Goal: Transaction & Acquisition: Purchase product/service

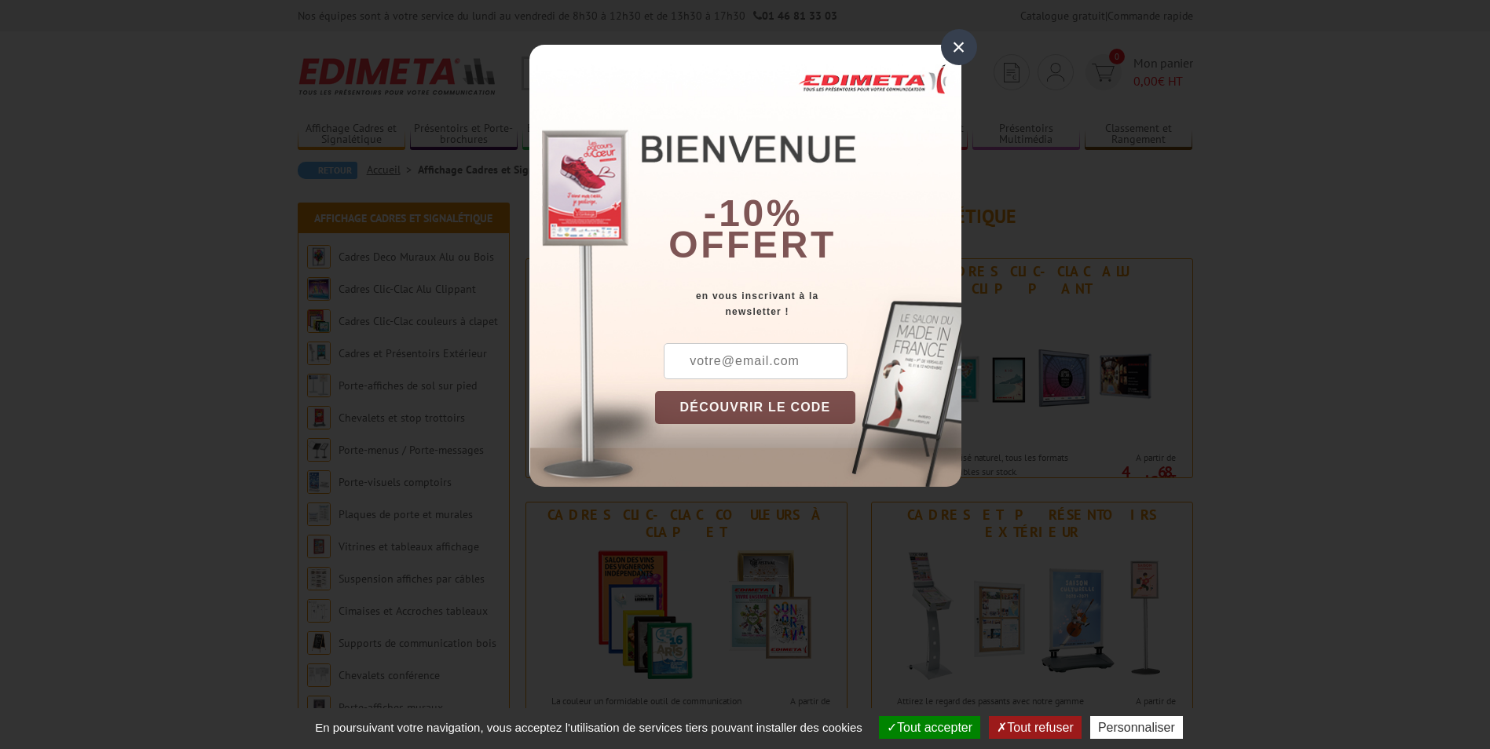
click at [963, 53] on div "×" at bounding box center [959, 47] width 36 height 36
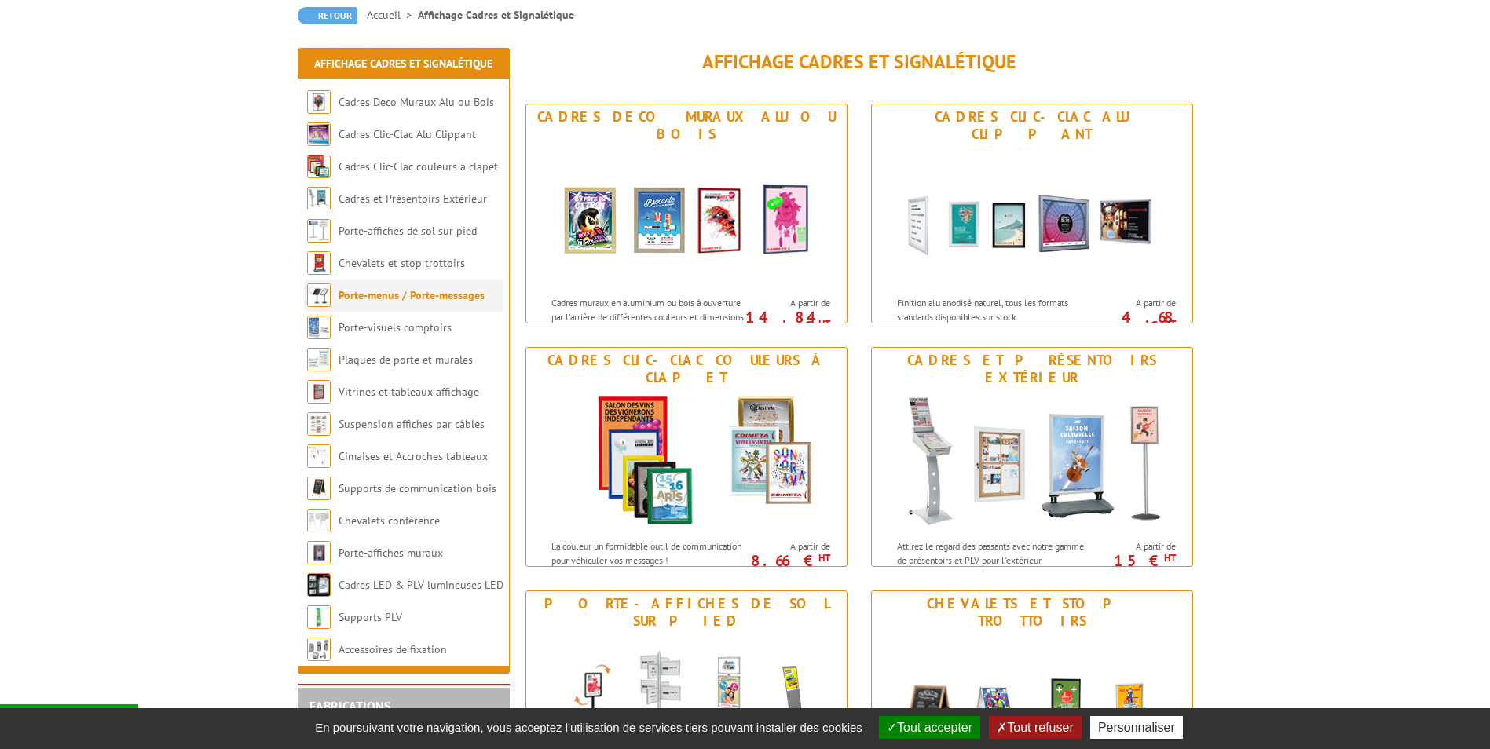
scroll to position [157, 0]
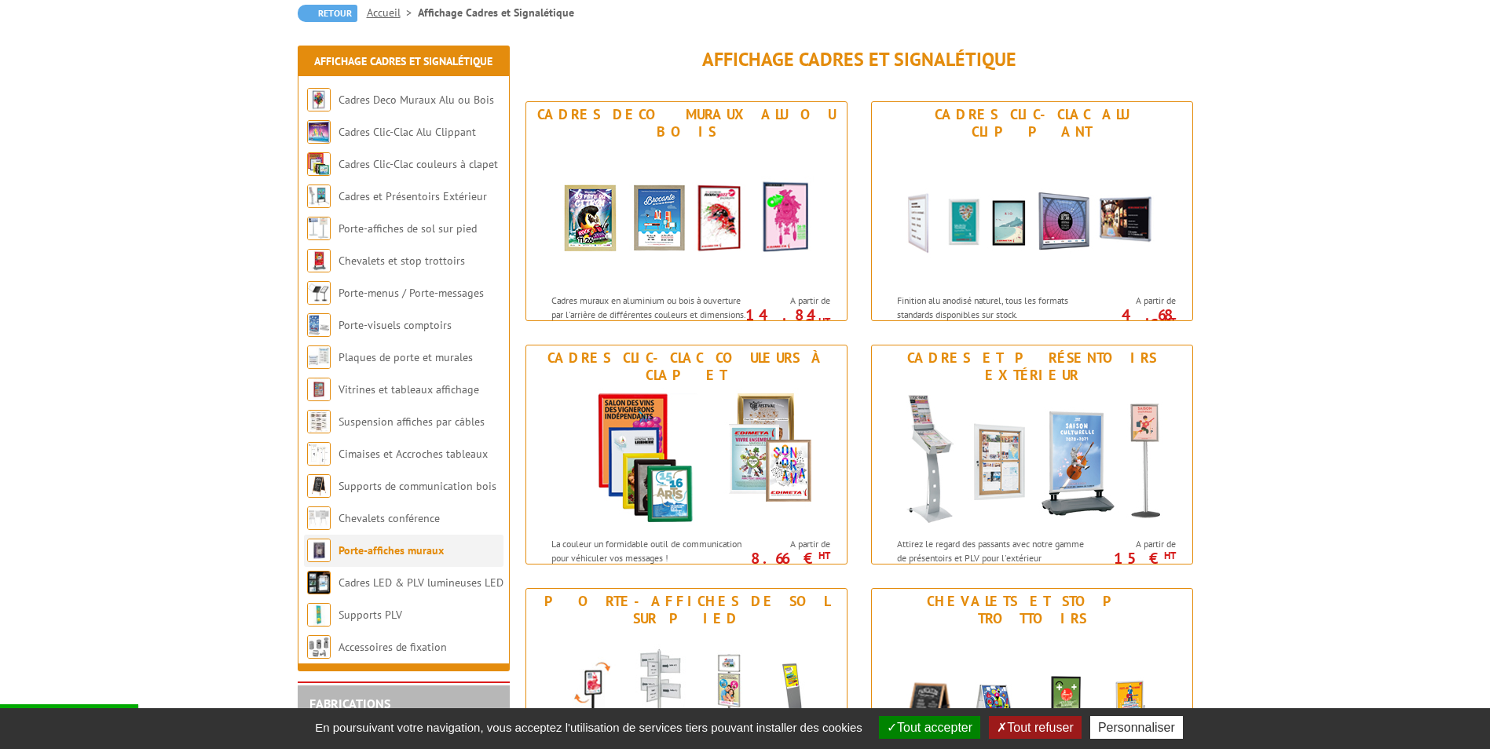
click at [427, 556] on link "Porte-affiches muraux" at bounding box center [391, 551] width 105 height 14
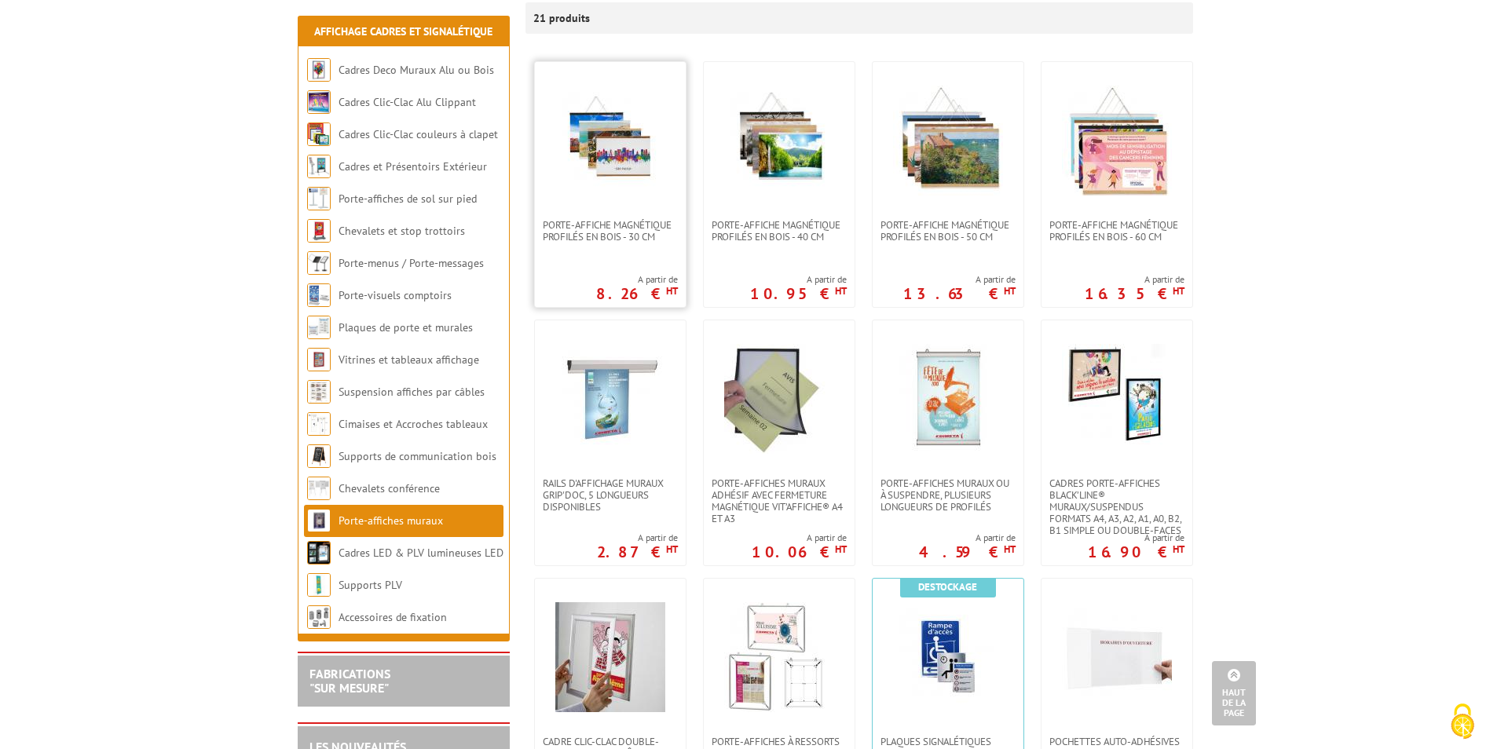
scroll to position [236, 0]
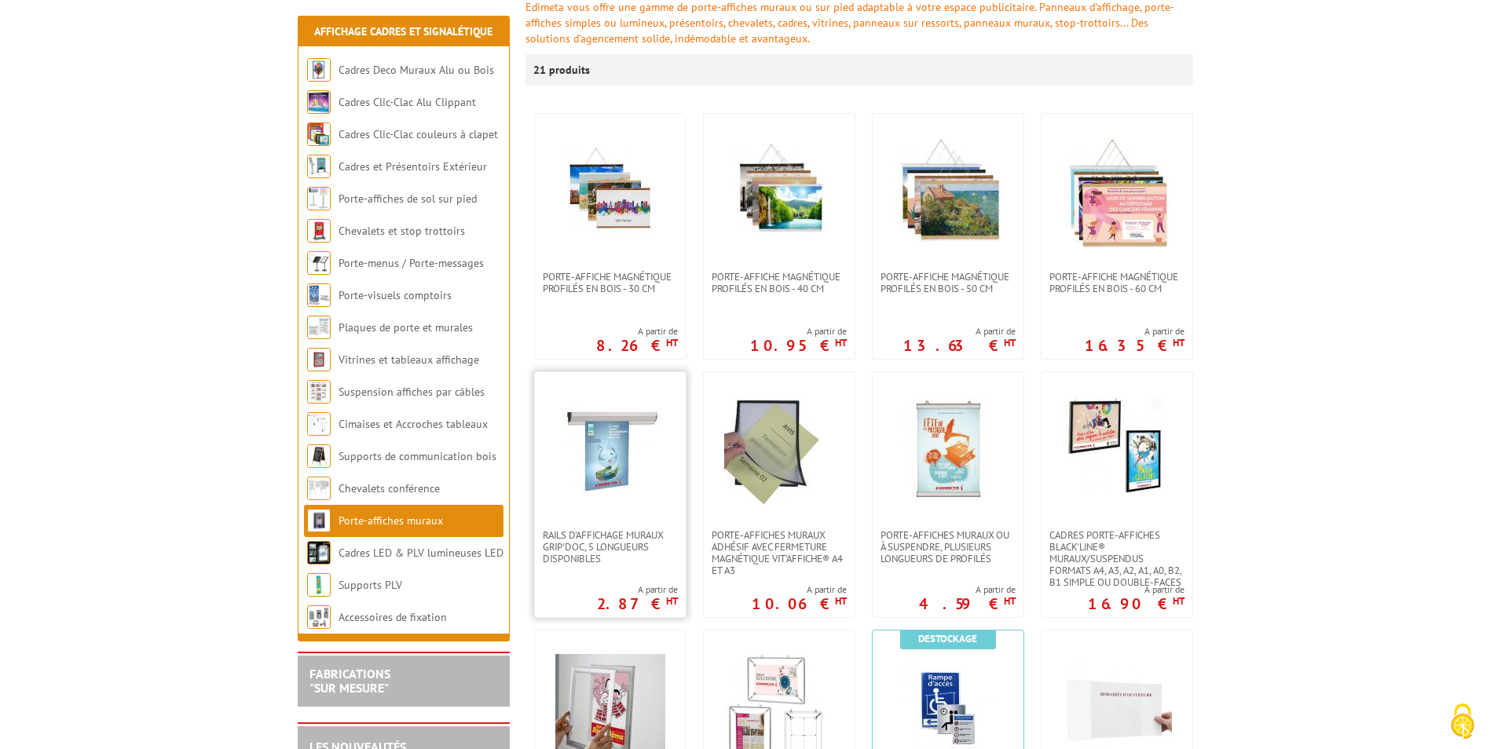
click at [642, 450] on img at bounding box center [610, 451] width 110 height 110
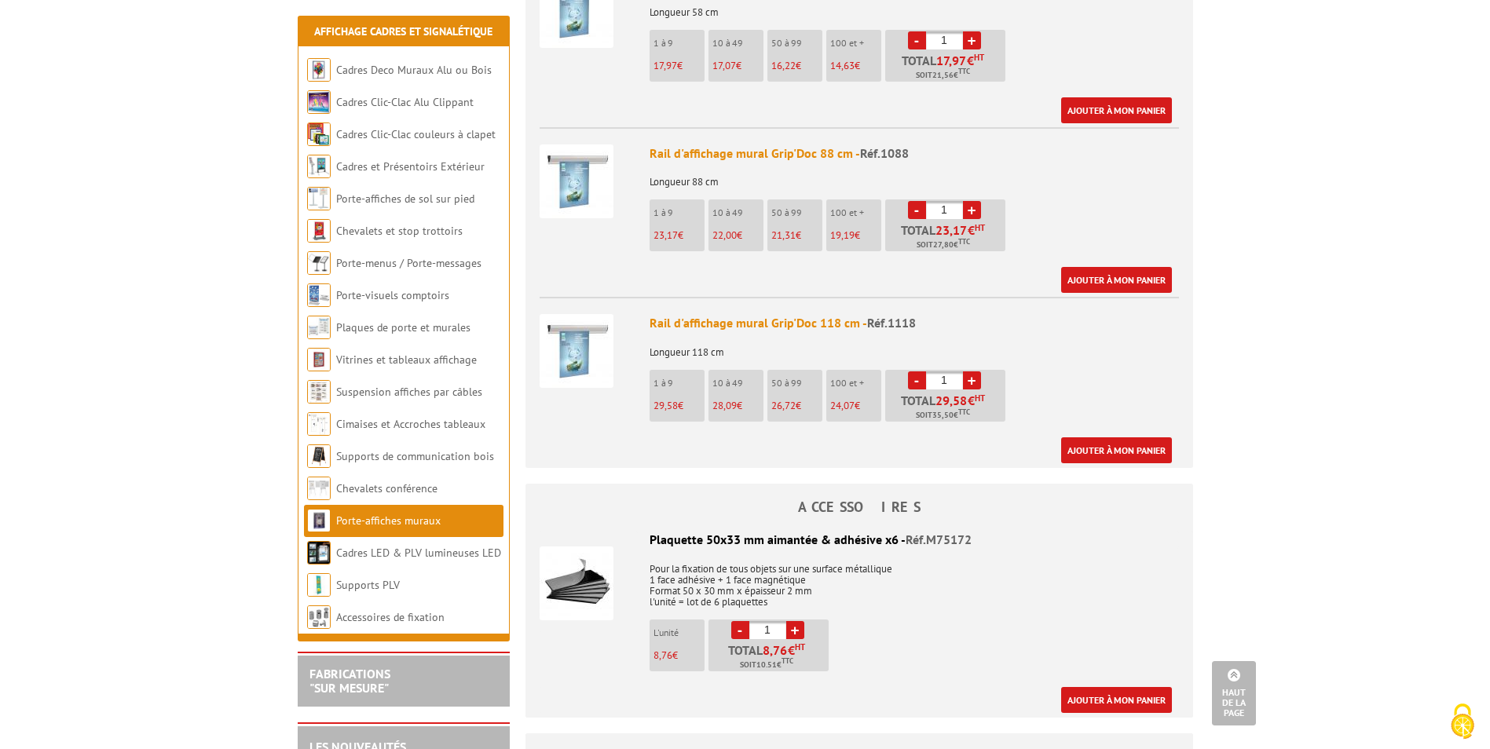
scroll to position [1045, 0]
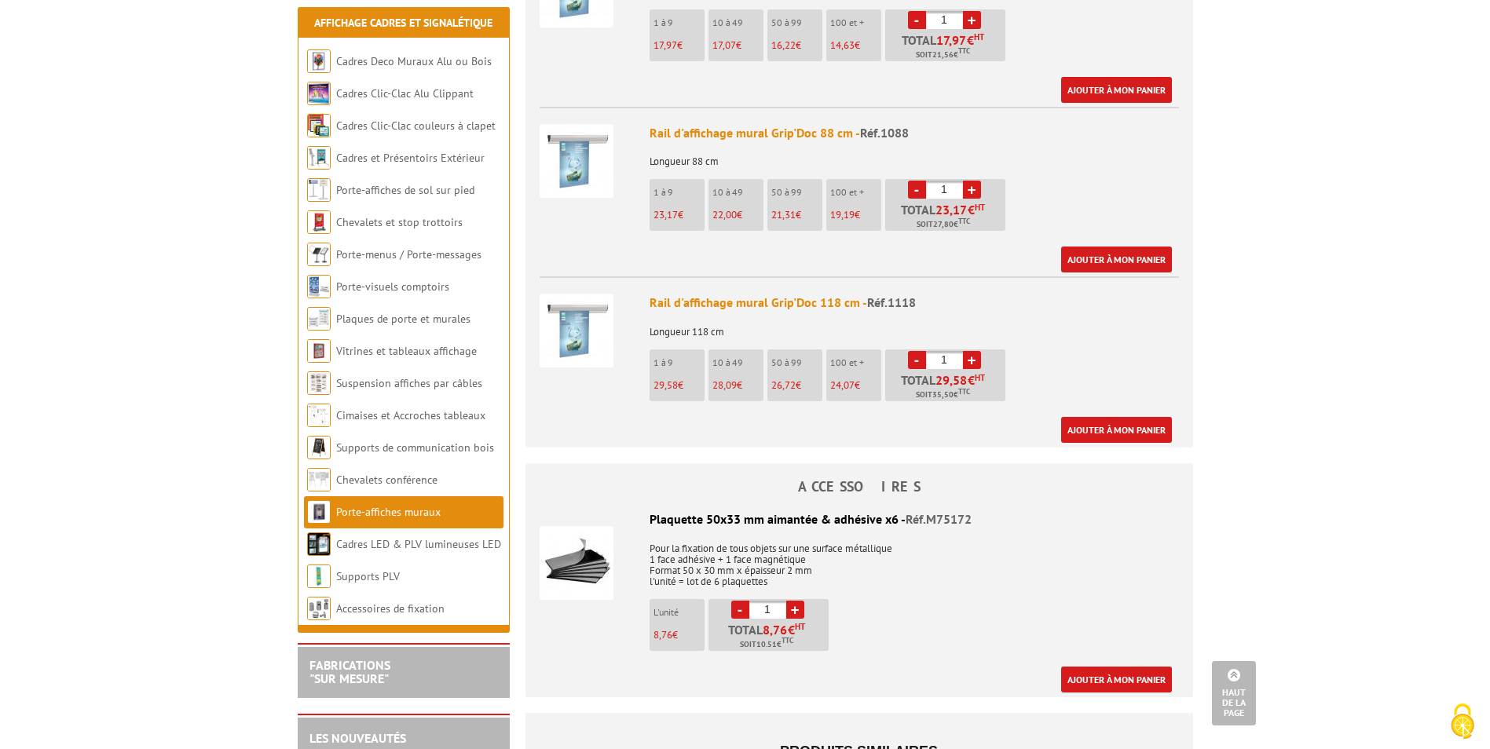
click at [741, 357] on li "10 à 49 28,09 €" at bounding box center [736, 376] width 55 height 52
click at [979, 351] on link "+" at bounding box center [972, 360] width 18 height 18
click at [978, 351] on link "+" at bounding box center [972, 360] width 18 height 18
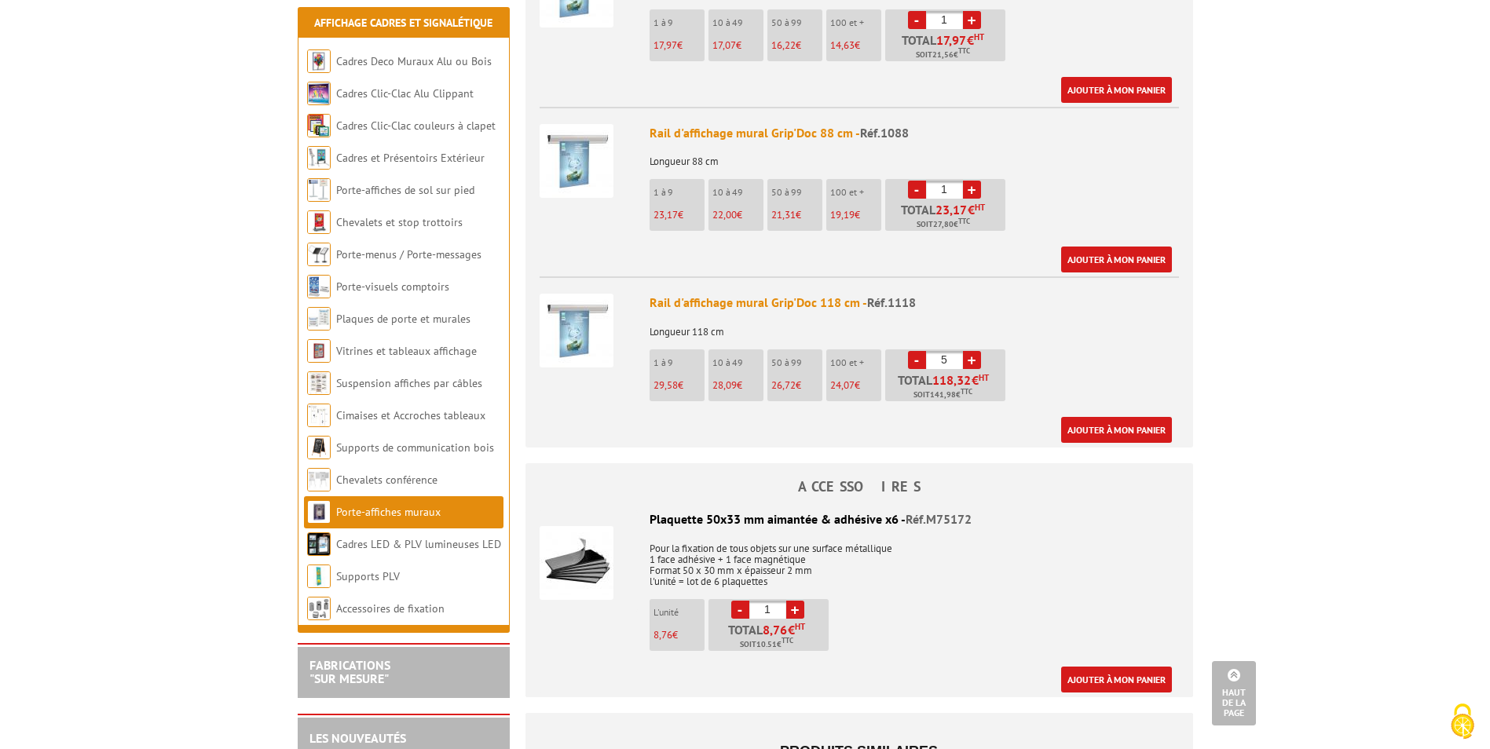
click at [978, 351] on link "+" at bounding box center [972, 360] width 18 height 18
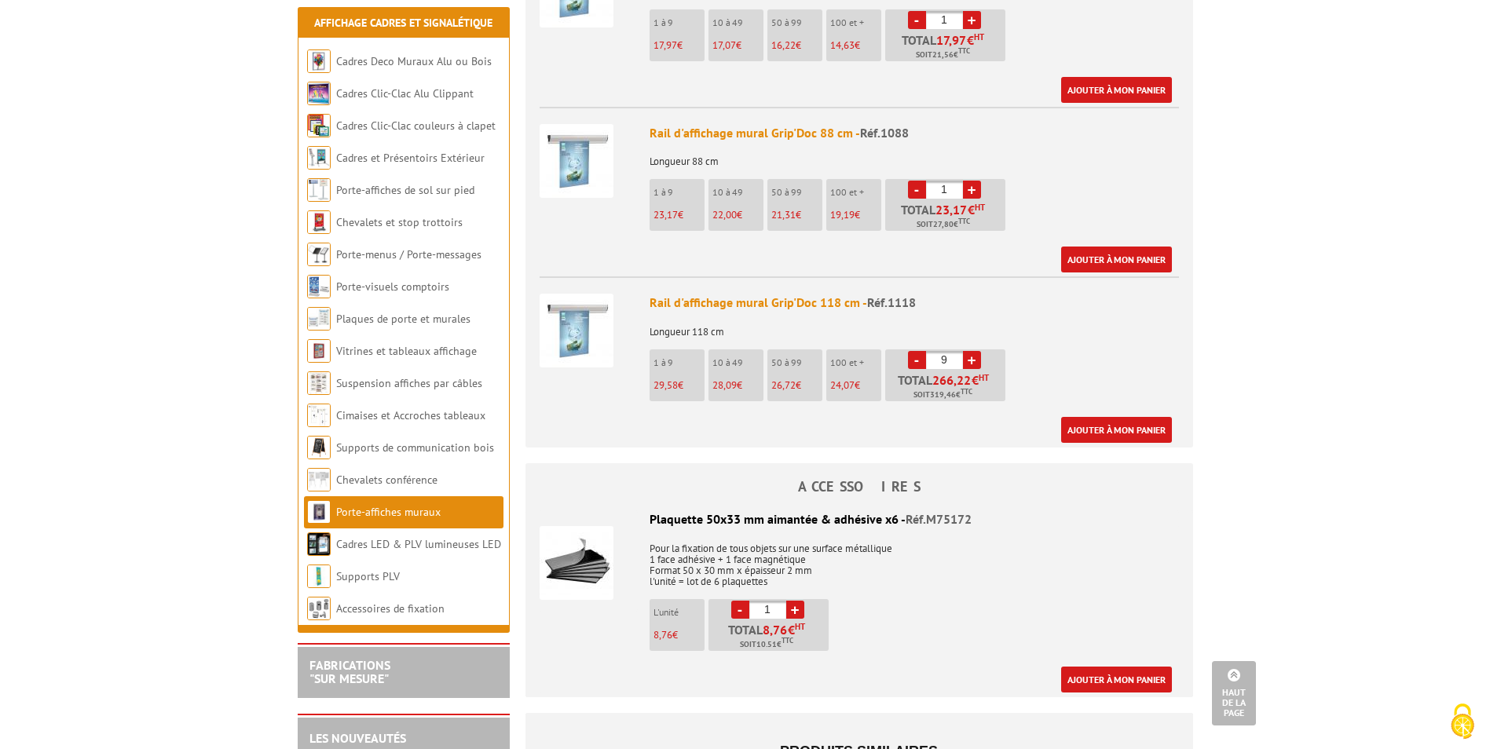
type input "10"
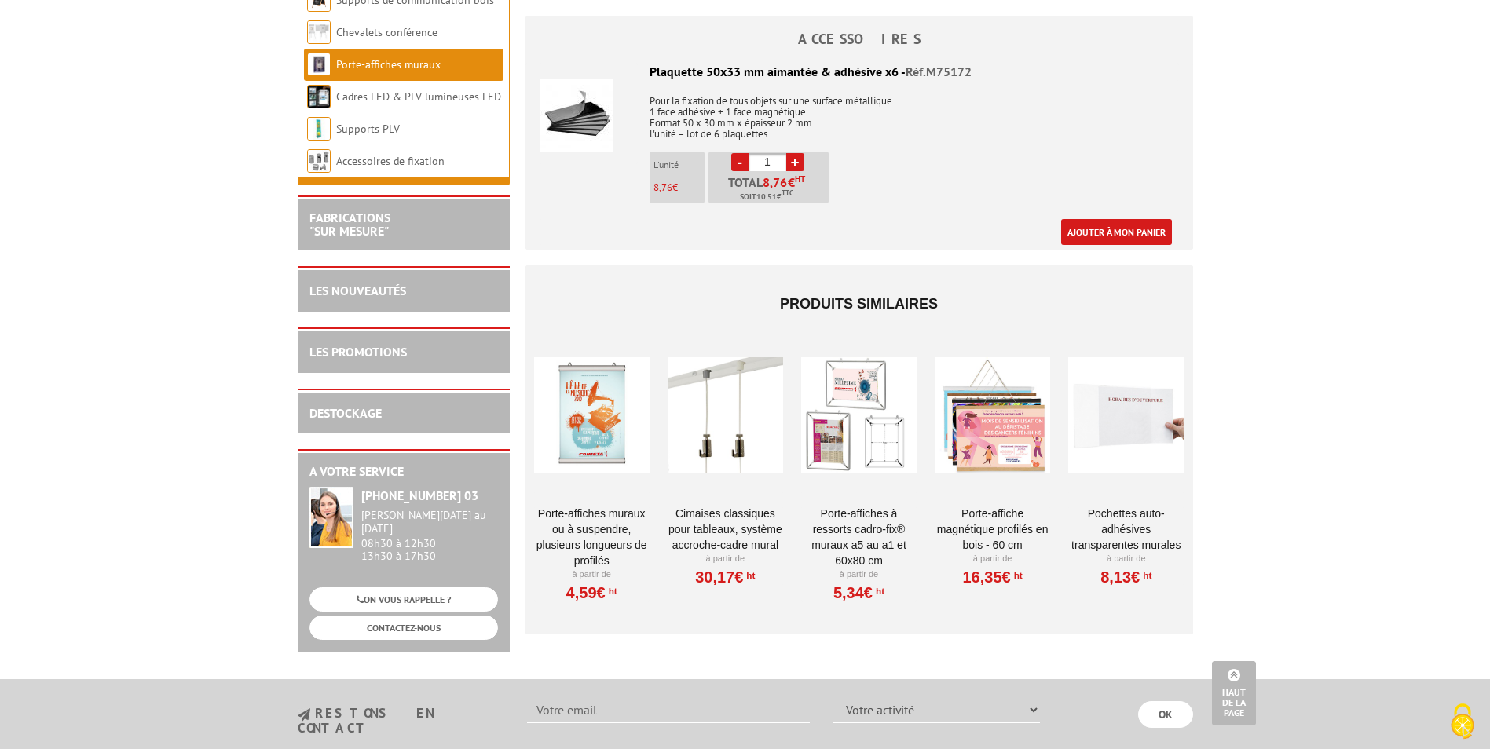
scroll to position [1516, 0]
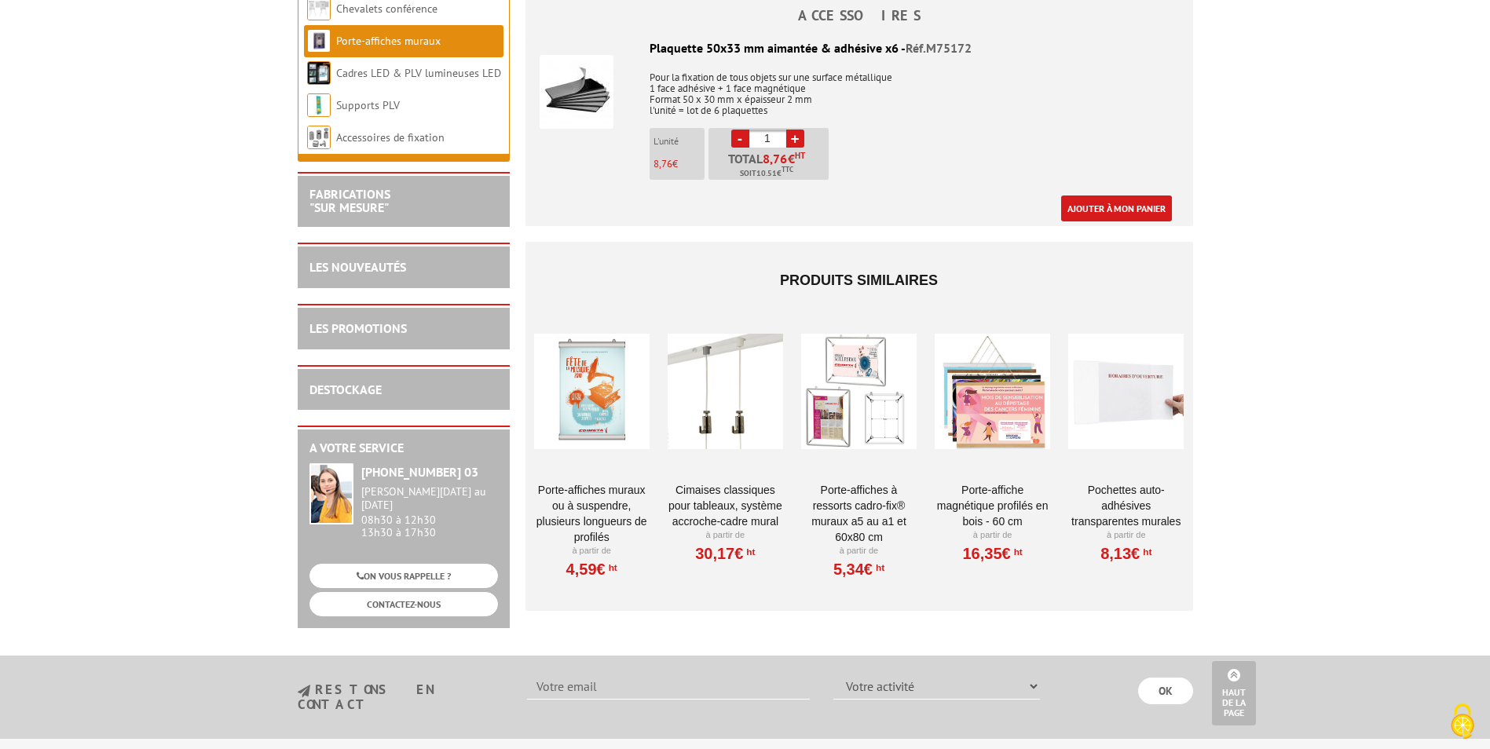
click at [603, 485] on link "Porte-affiches muraux ou à suspendre, plusieurs longueurs de profilés" at bounding box center [591, 513] width 115 height 63
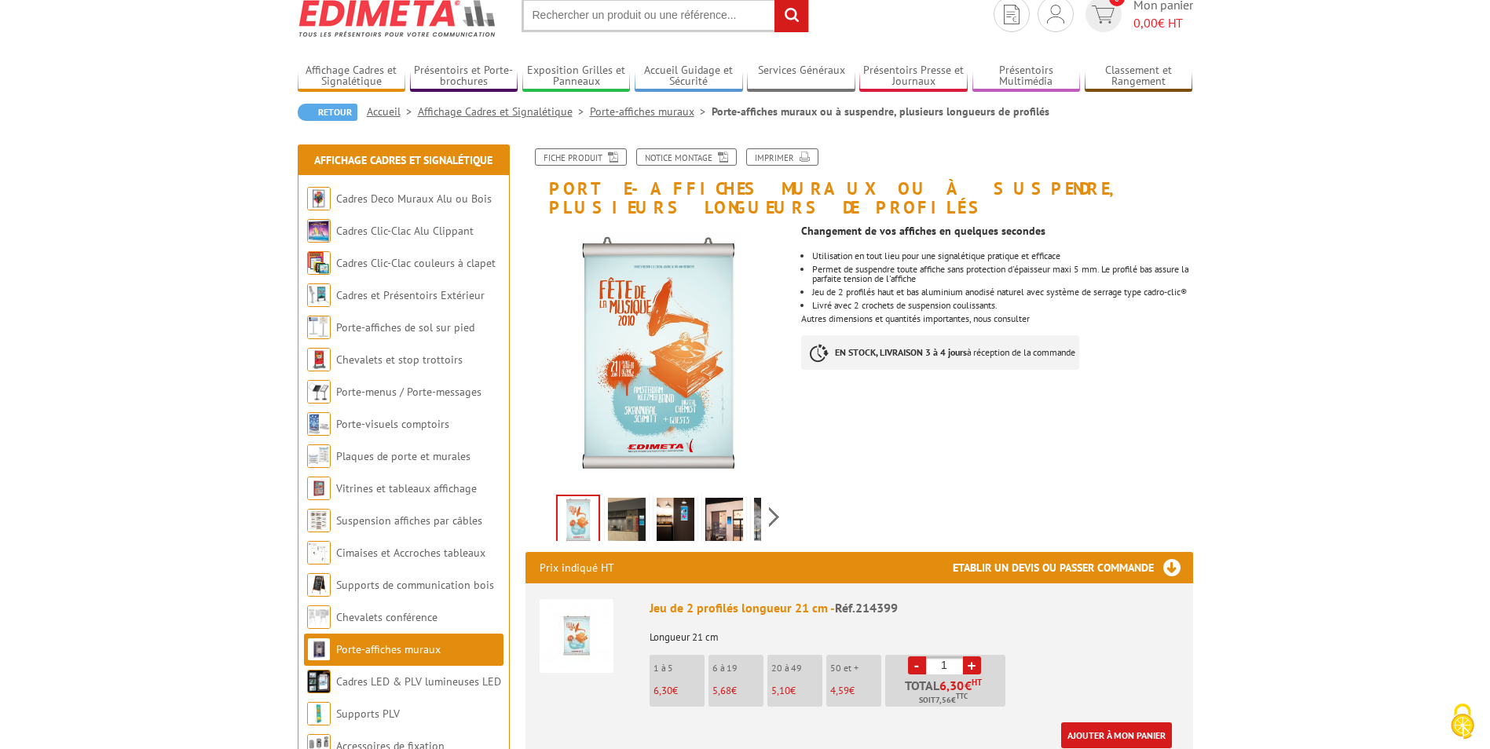
scroll to position [157, 0]
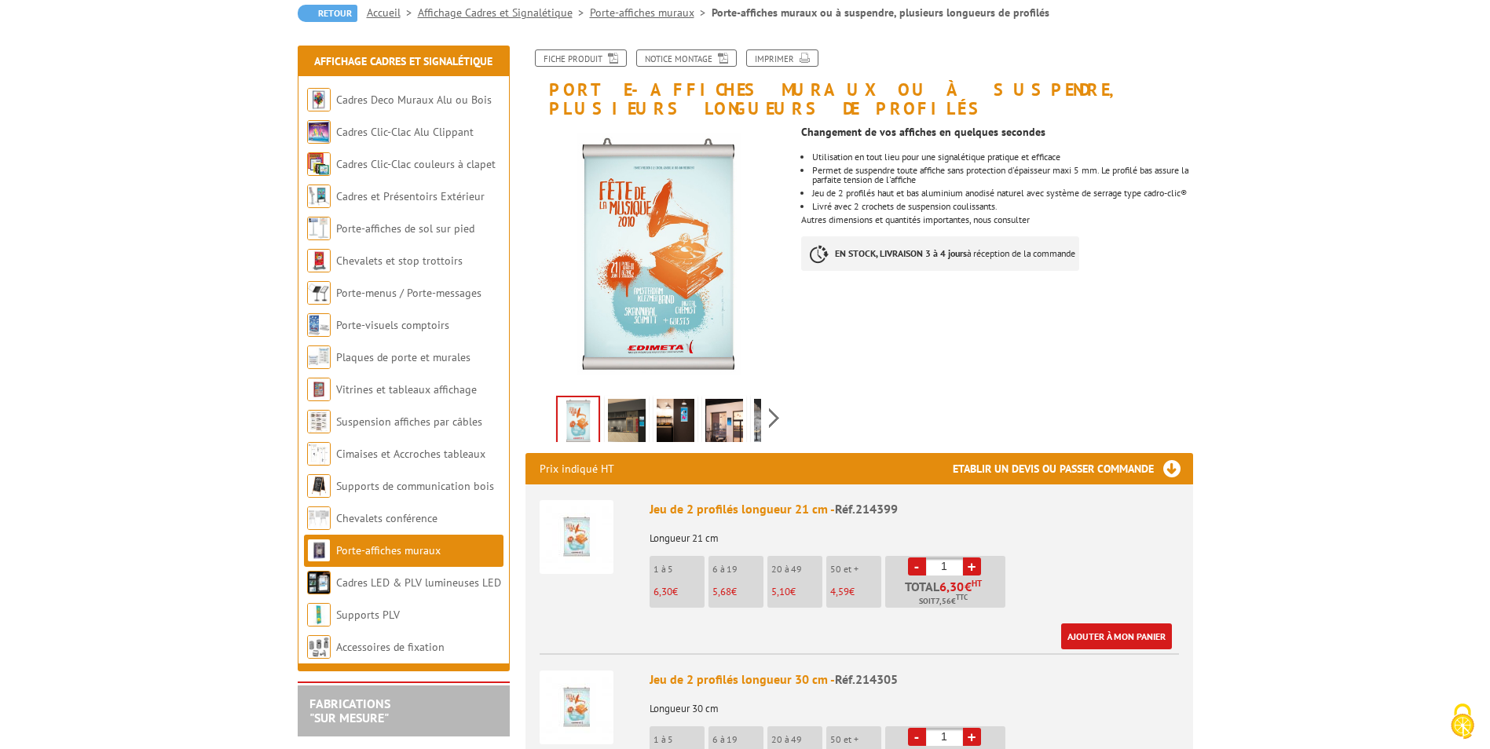
click at [636, 401] on img at bounding box center [627, 423] width 38 height 49
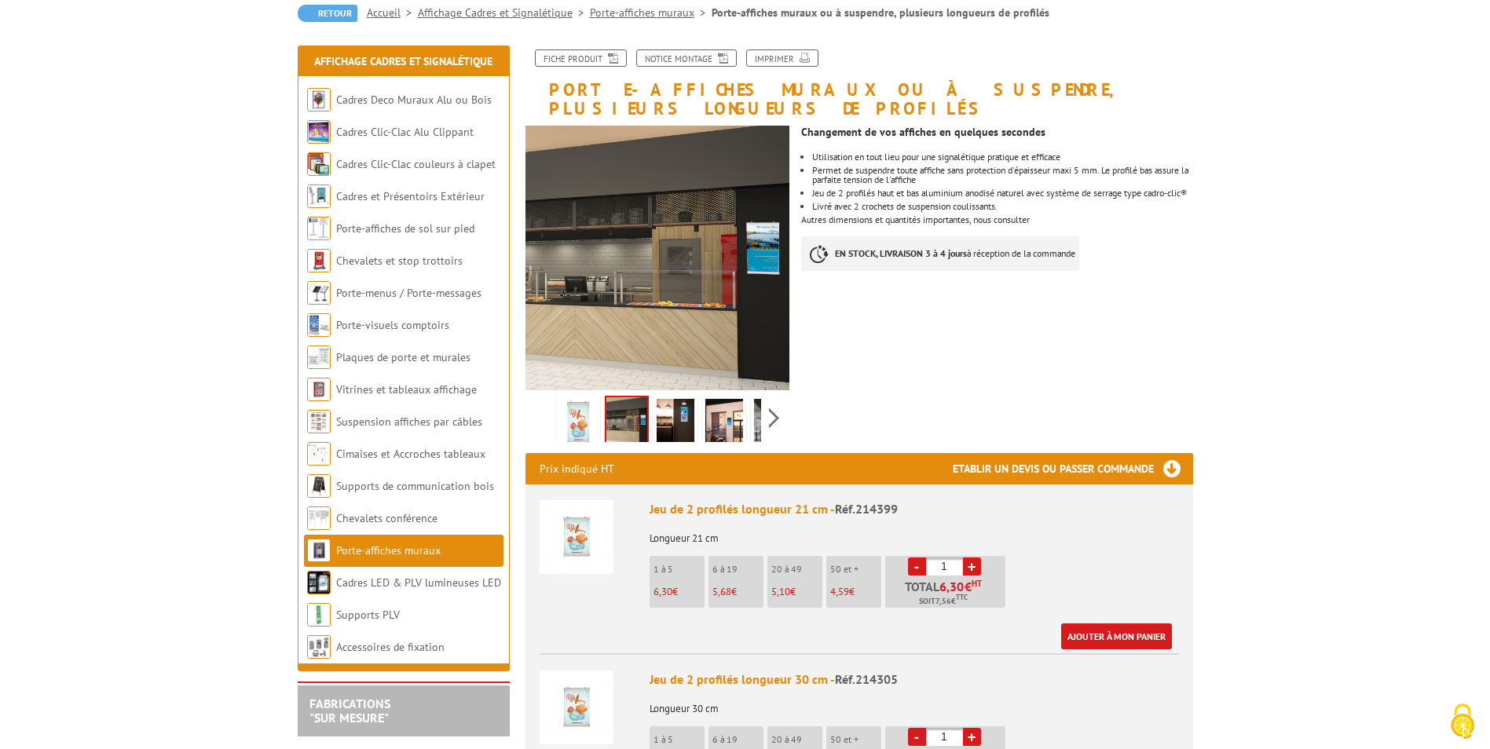
click at [660, 410] on img at bounding box center [676, 423] width 38 height 49
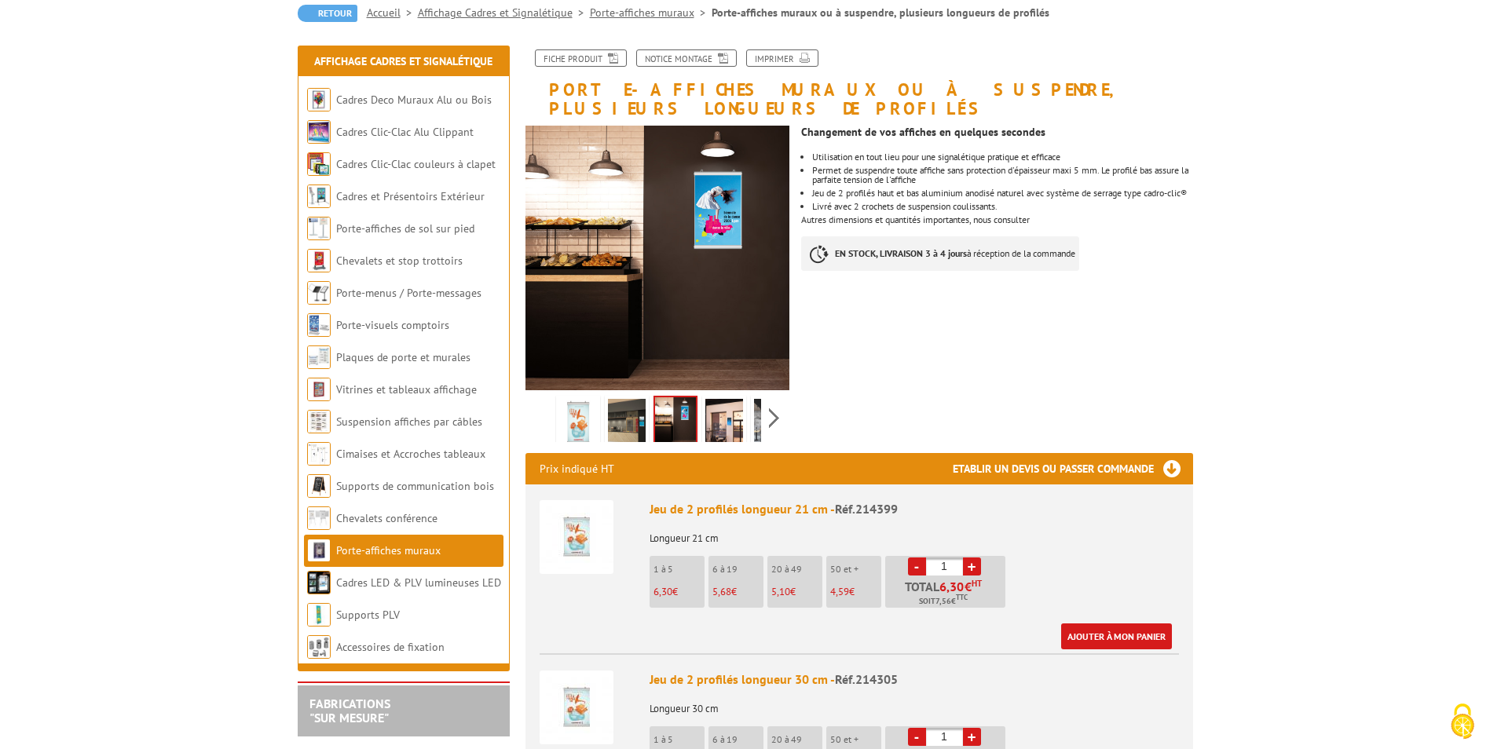
click at [717, 410] on img at bounding box center [724, 423] width 38 height 49
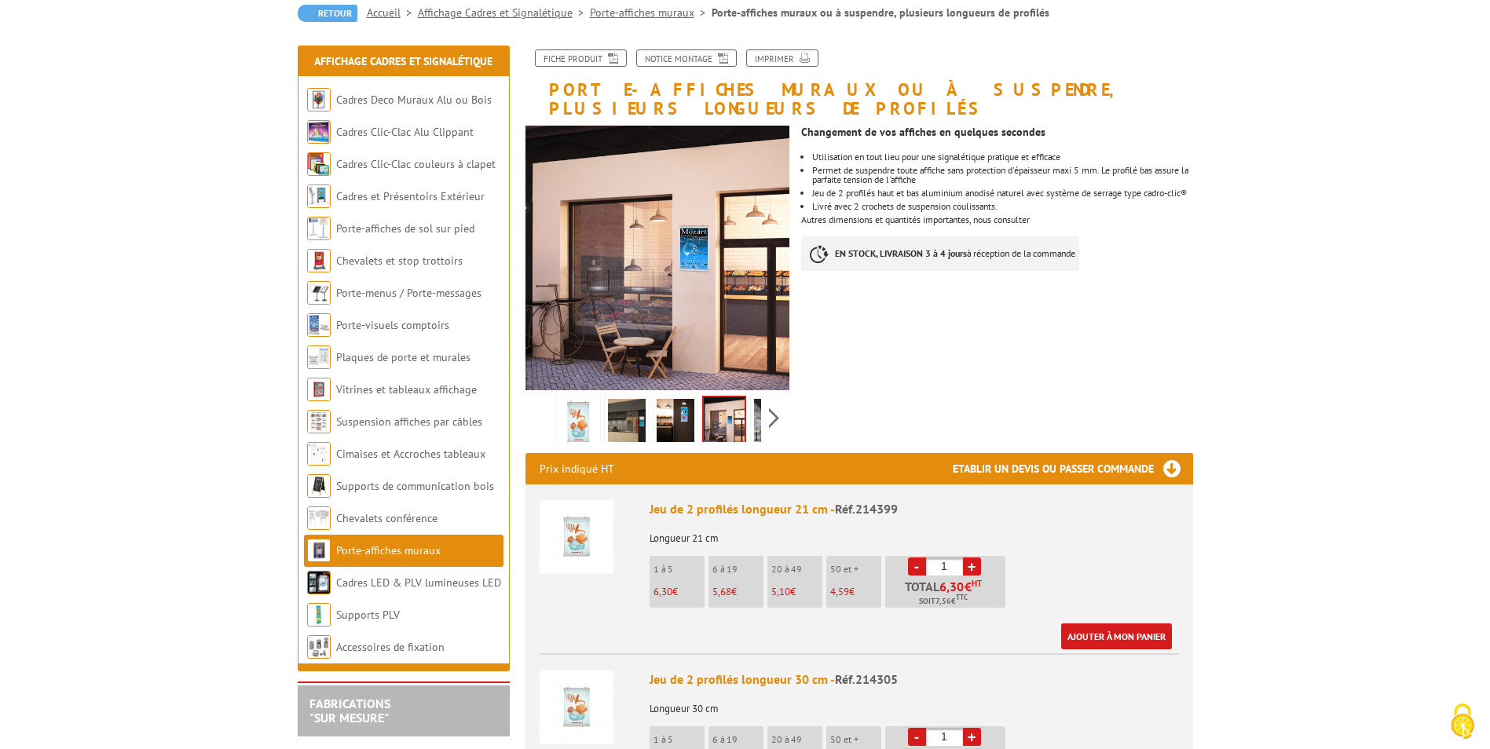
click at [752, 409] on link at bounding box center [773, 423] width 44 height 55
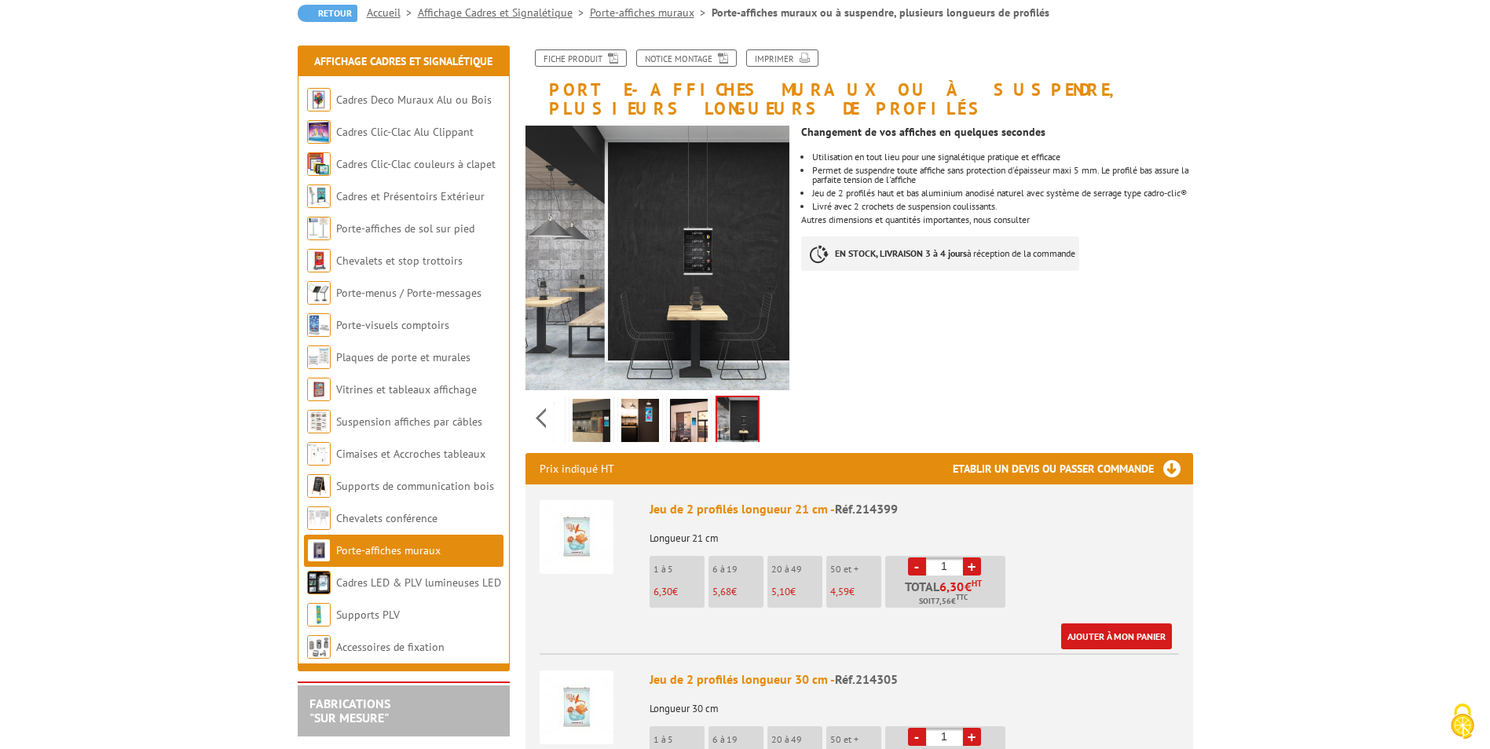
click at [770, 405] on div "Previous Next" at bounding box center [658, 417] width 265 height 55
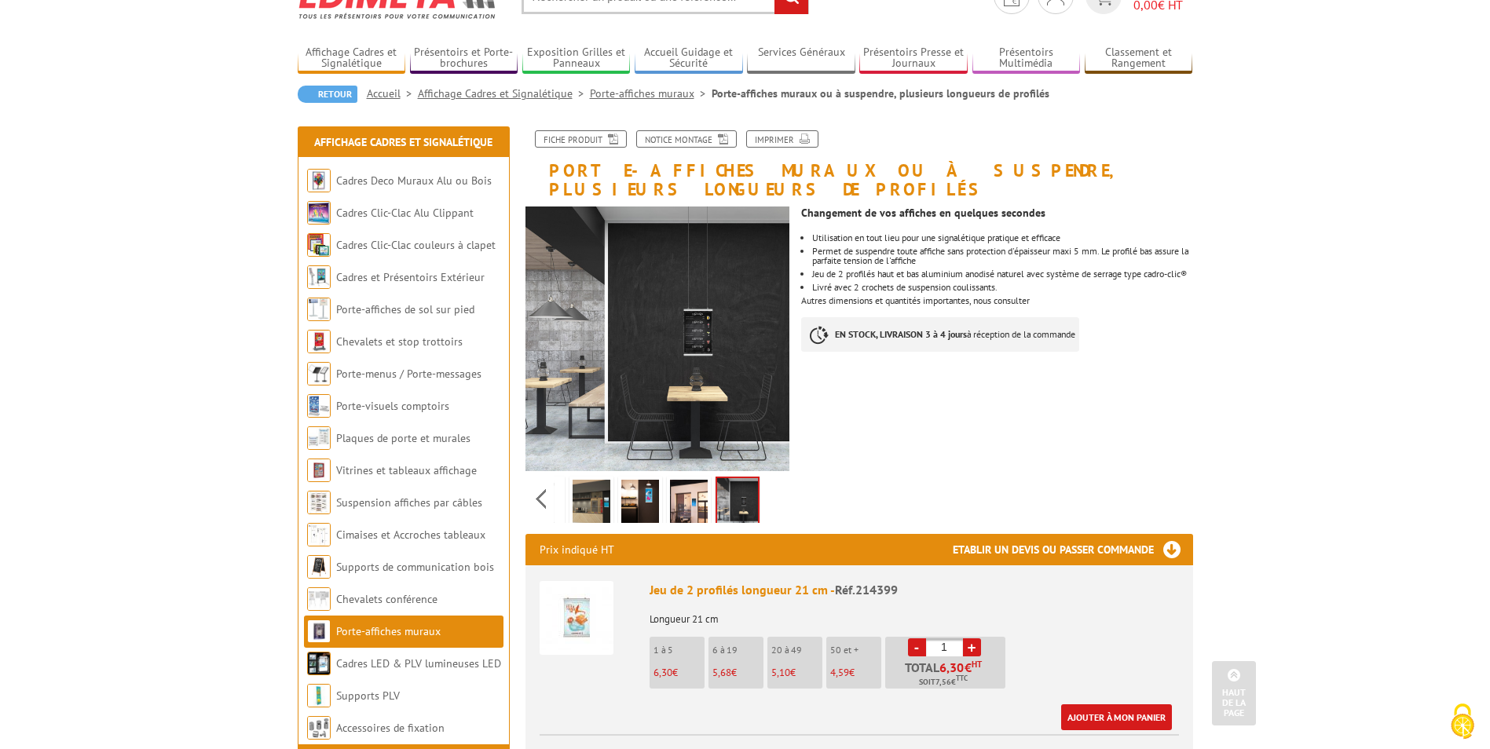
scroll to position [0, 0]
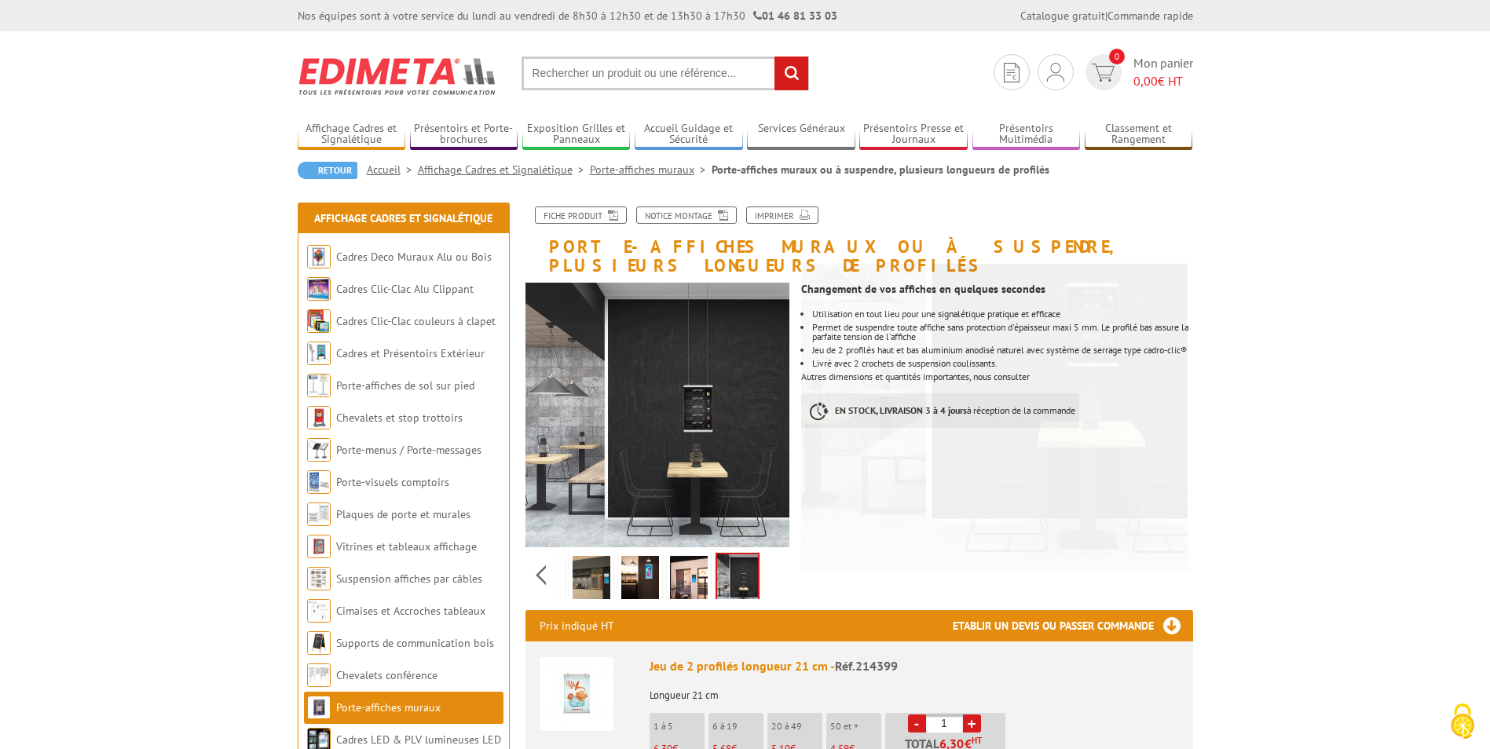
click at [636, 574] on img at bounding box center [640, 580] width 38 height 49
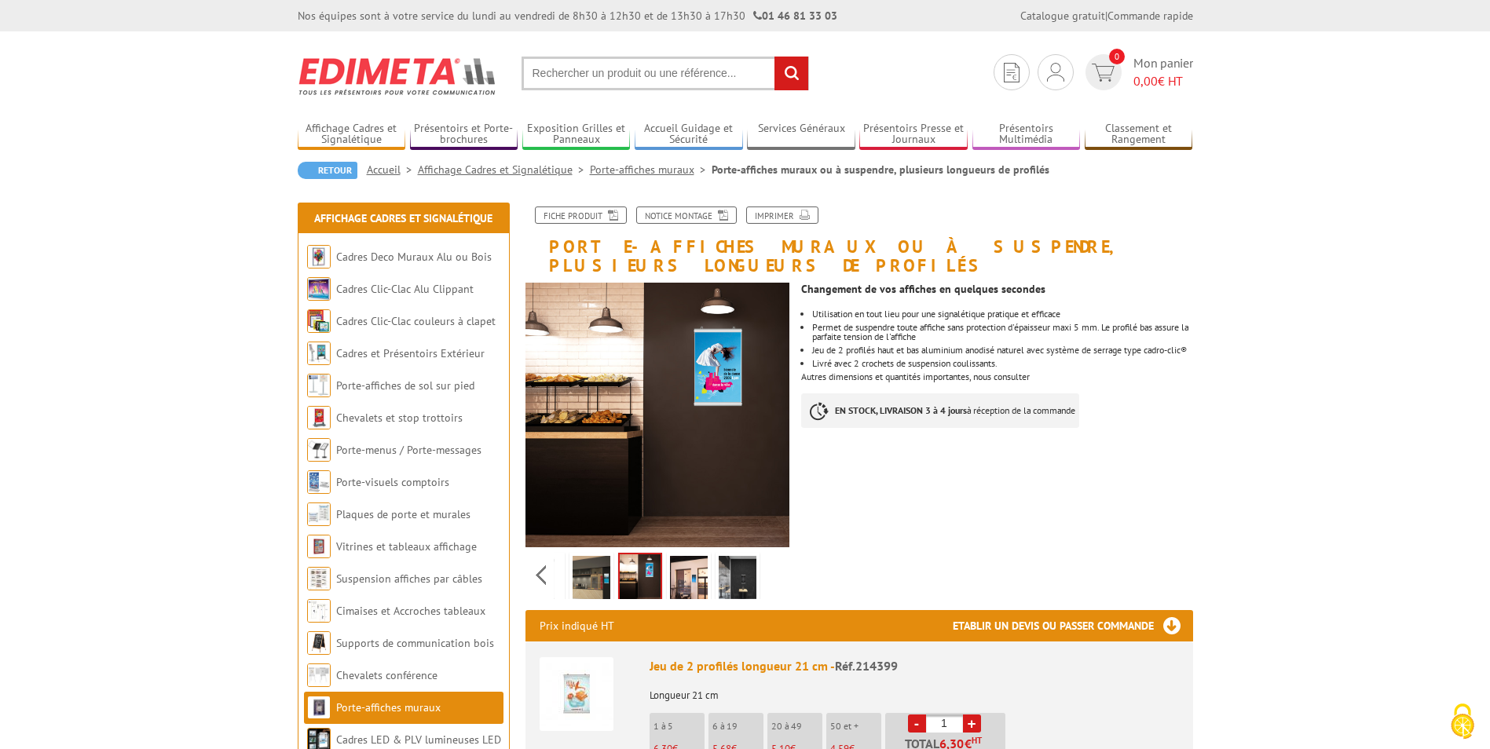
click at [676, 562] on img at bounding box center [689, 580] width 38 height 49
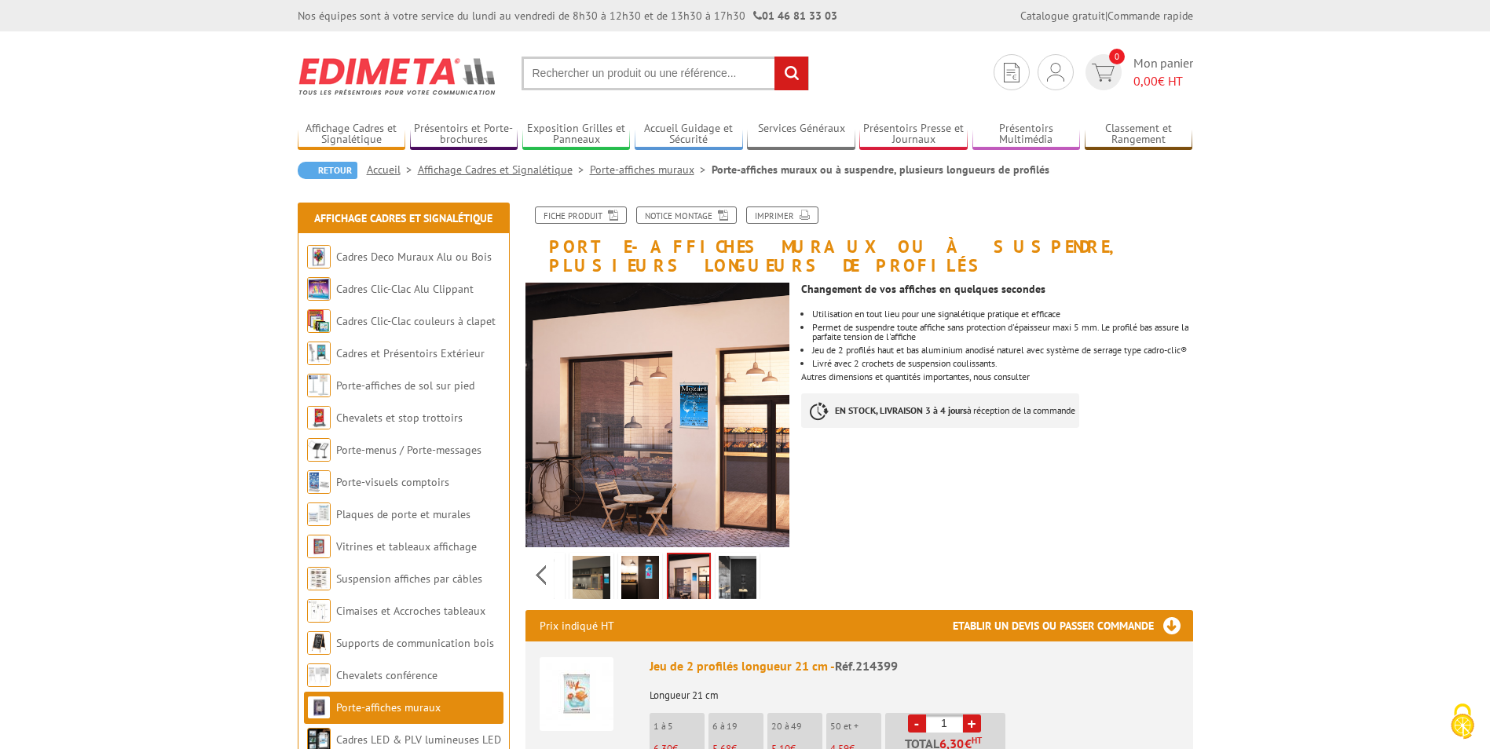
click at [731, 562] on img at bounding box center [738, 580] width 38 height 49
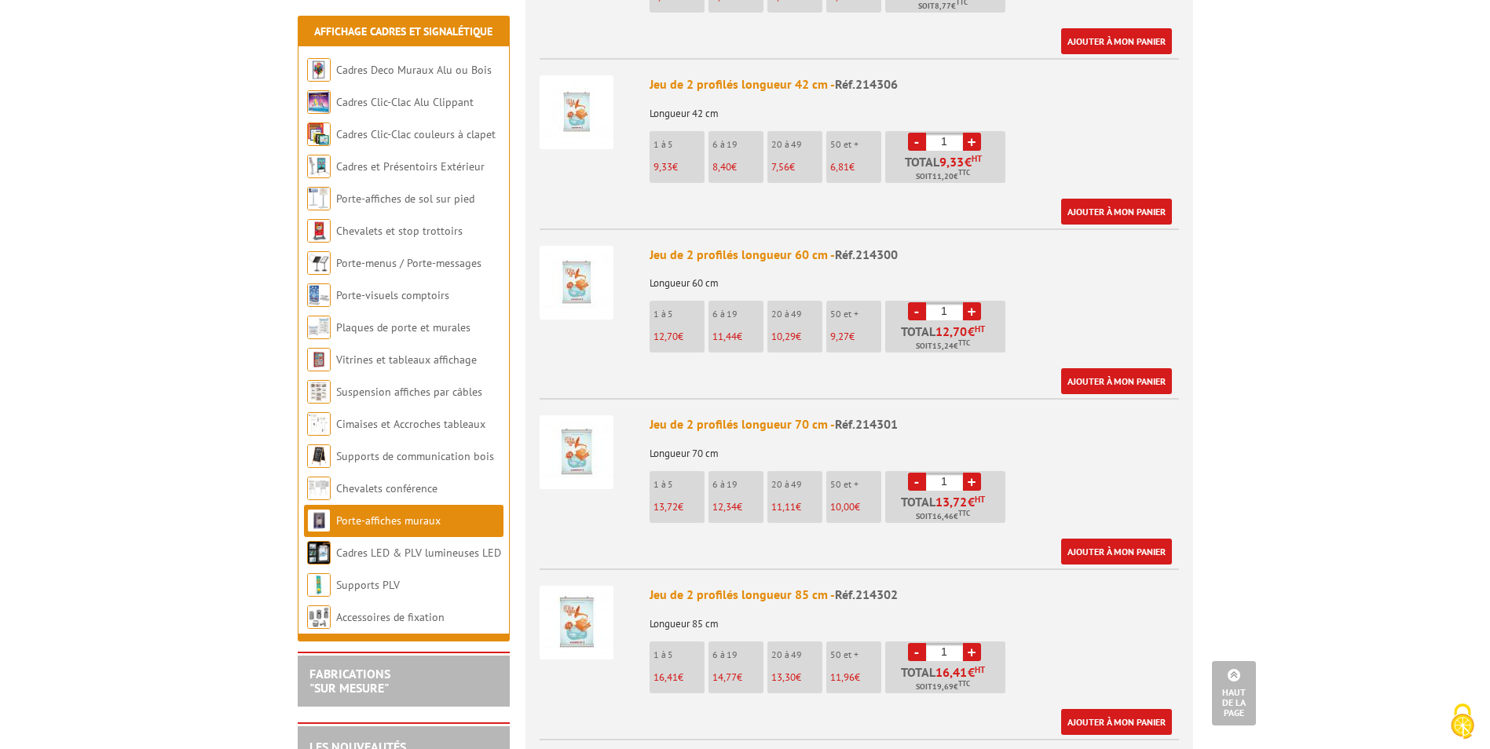
scroll to position [786, 0]
